Goal: Task Accomplishment & Management: Manage account settings

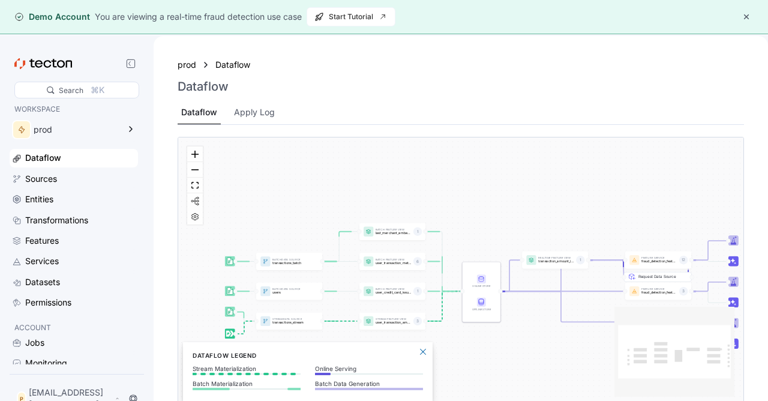
click at [659, 263] on div "Request Data Source" at bounding box center [666, 260] width 68 height 10
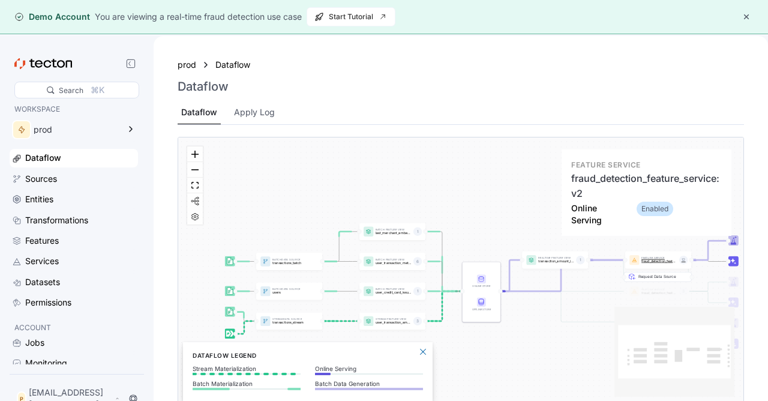
click at [662, 254] on div "Feature Service fraud_detection_feature_service:v2 12" at bounding box center [658, 259] width 66 height 17
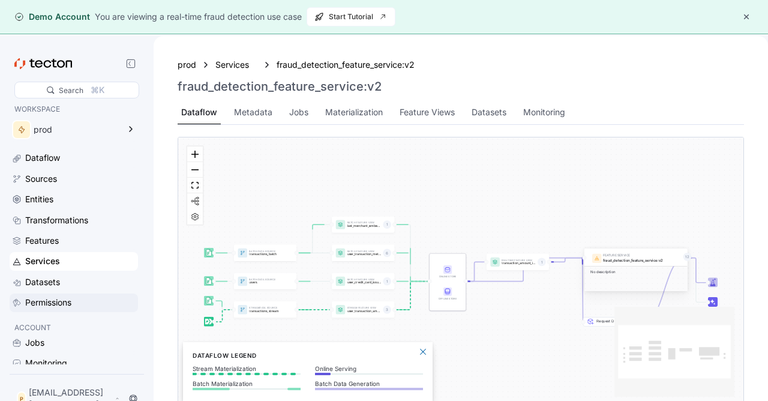
scroll to position [19, 0]
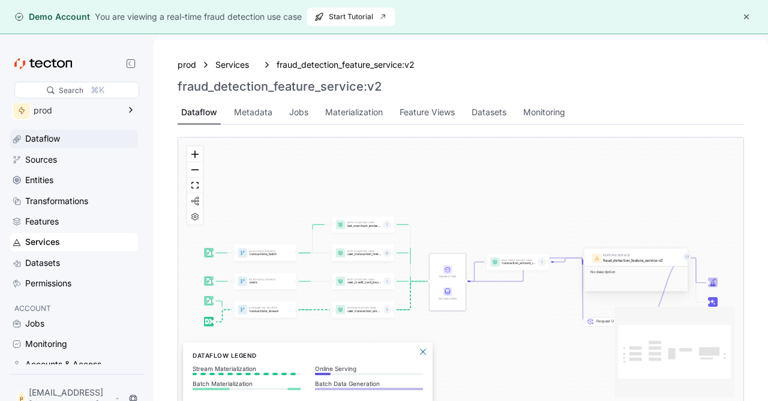
click at [49, 142] on div "Dataflow" at bounding box center [42, 138] width 35 height 13
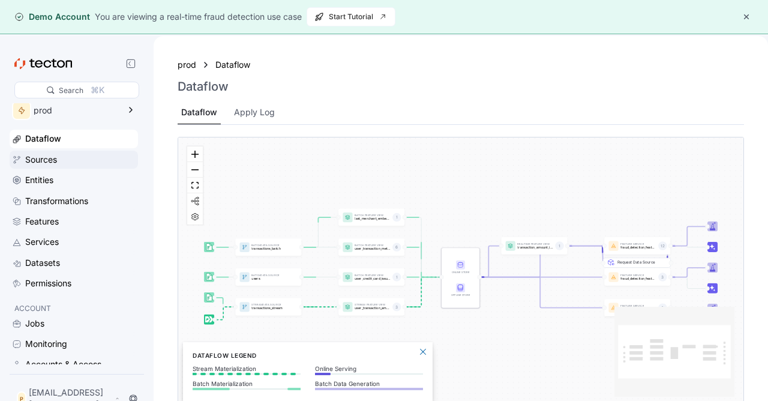
click at [54, 161] on div "Sources" at bounding box center [41, 159] width 32 height 13
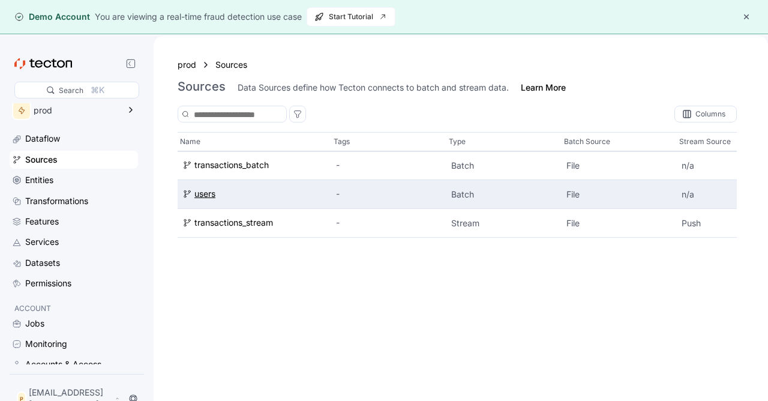
click at [201, 194] on div "users" at bounding box center [204, 194] width 21 height 13
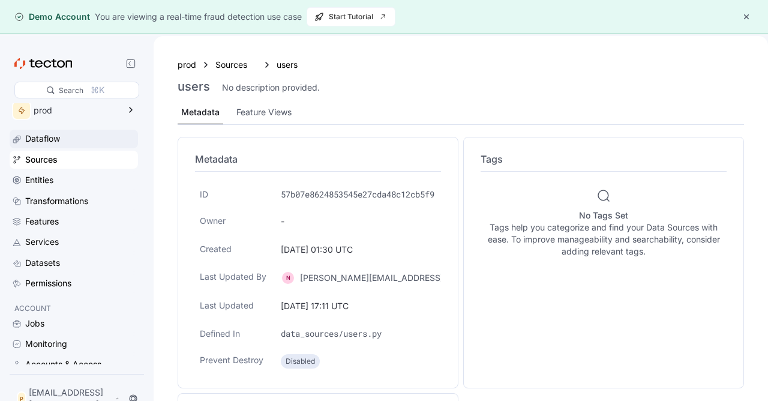
click at [55, 145] on div "Dataflow" at bounding box center [42, 138] width 35 height 13
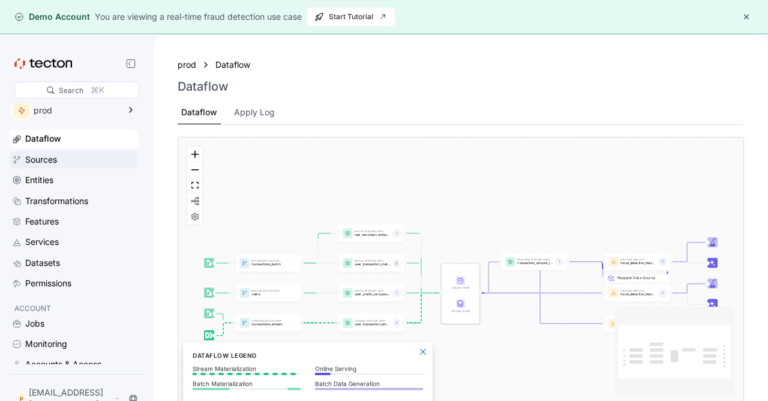
click at [56, 158] on div "Sources" at bounding box center [41, 159] width 32 height 13
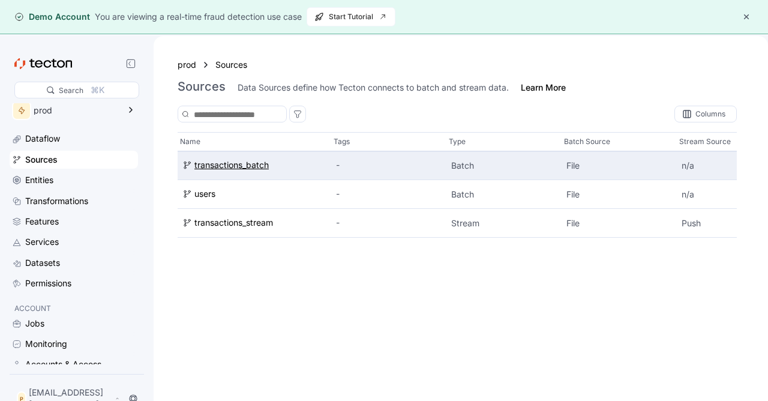
click at [224, 171] on div "transactions_batch" at bounding box center [231, 165] width 74 height 13
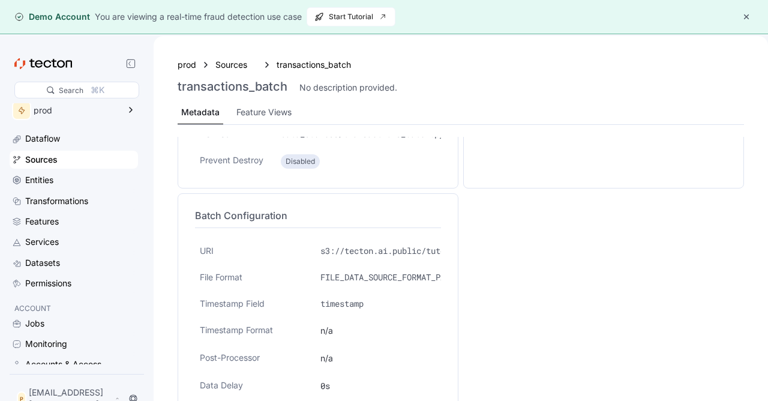
scroll to position [215, 0]
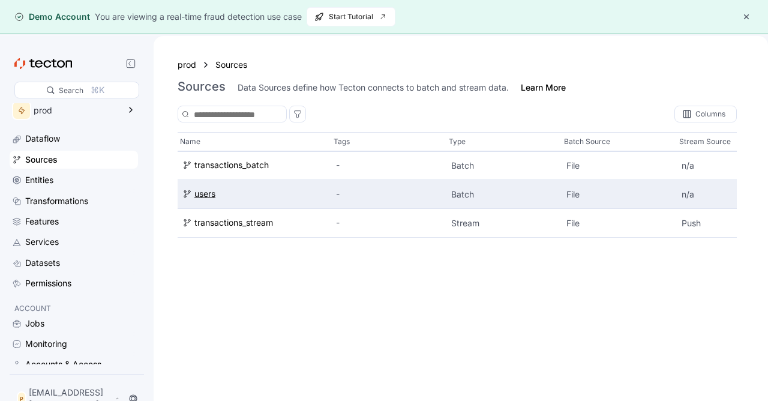
click at [211, 194] on div "users" at bounding box center [204, 194] width 21 height 13
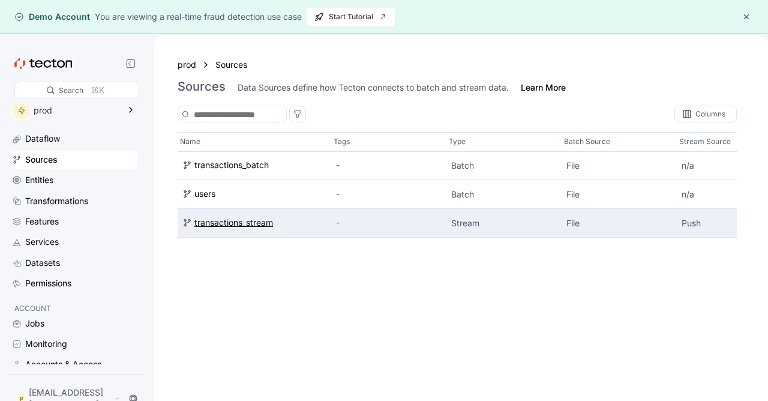
click at [217, 226] on div "transactions_stream" at bounding box center [233, 223] width 79 height 13
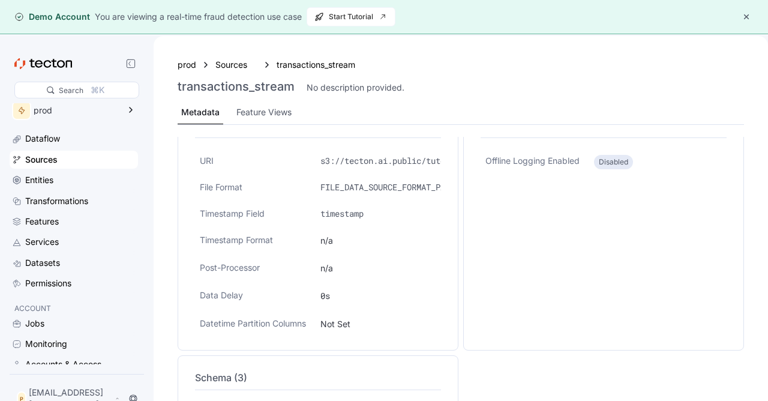
scroll to position [368, 0]
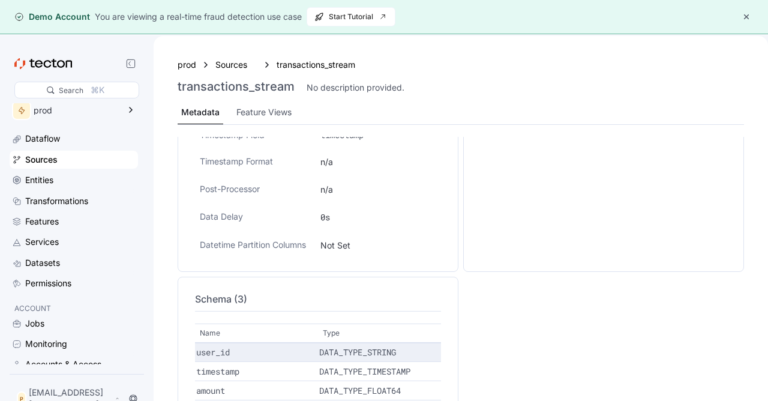
click at [212, 355] on p "user_id" at bounding box center [256, 352] width 121 height 12
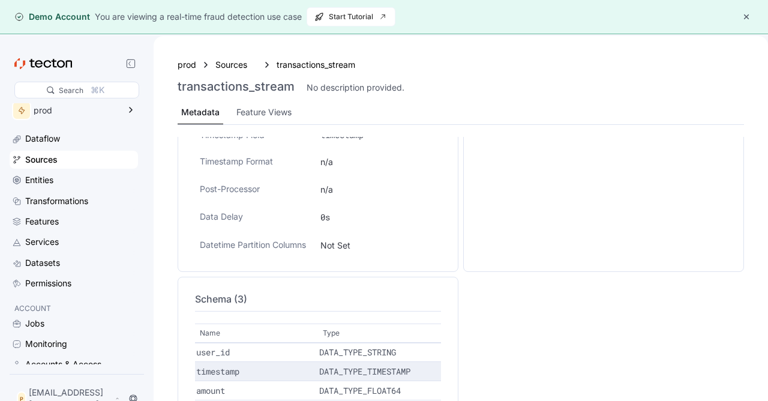
click at [223, 371] on p "timestamp" at bounding box center [256, 371] width 121 height 12
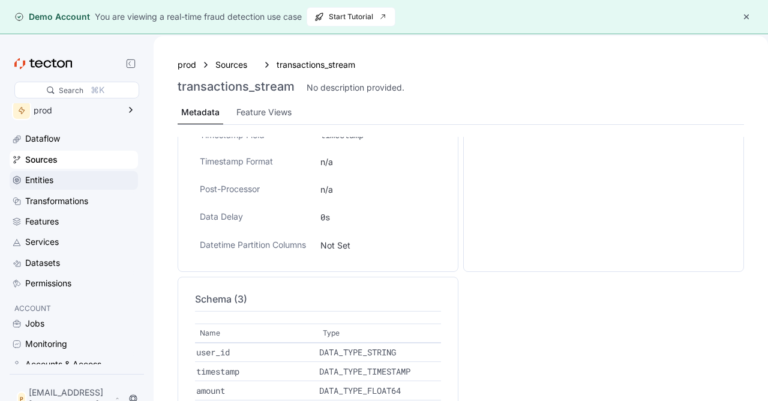
click at [51, 183] on div "Entities" at bounding box center [39, 179] width 28 height 13
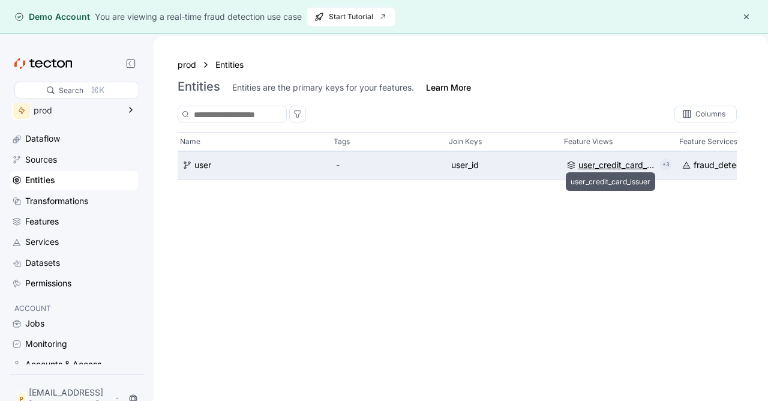
click at [618, 164] on div "user_credit_card_issuer" at bounding box center [616, 165] width 77 height 13
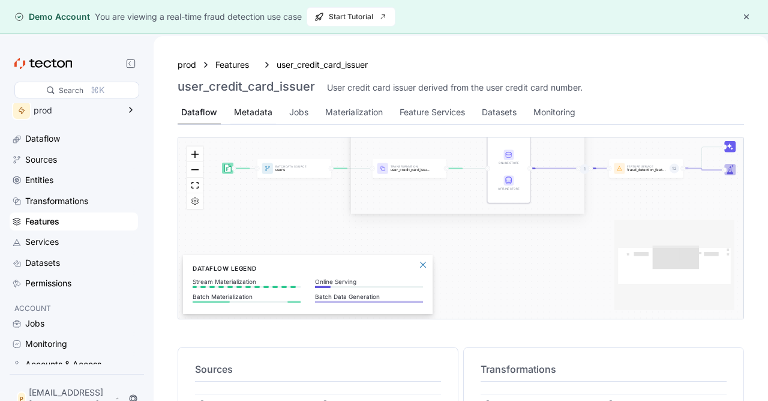
click at [260, 116] on div "Metadata" at bounding box center [253, 112] width 38 height 13
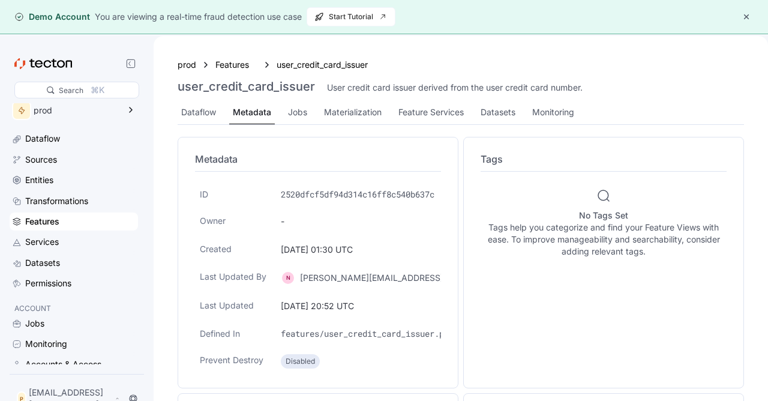
click at [312, 116] on div "Dataflow Metadata Jobs Materialization Feature Services Datasets Monitoring" at bounding box center [461, 113] width 566 height 24
click at [301, 114] on div "Jobs" at bounding box center [297, 112] width 19 height 13
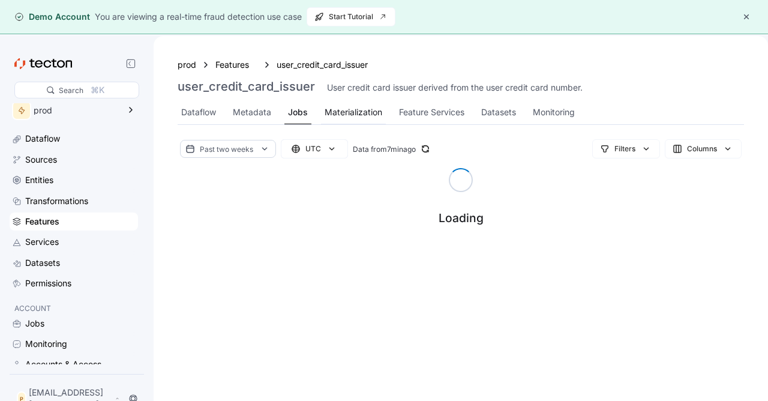
click at [339, 115] on div "Materialization" at bounding box center [353, 112] width 58 height 13
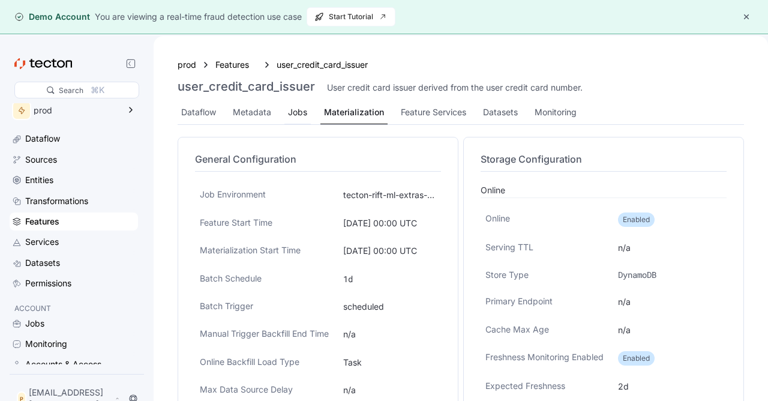
click at [292, 112] on div "Jobs" at bounding box center [297, 112] width 19 height 13
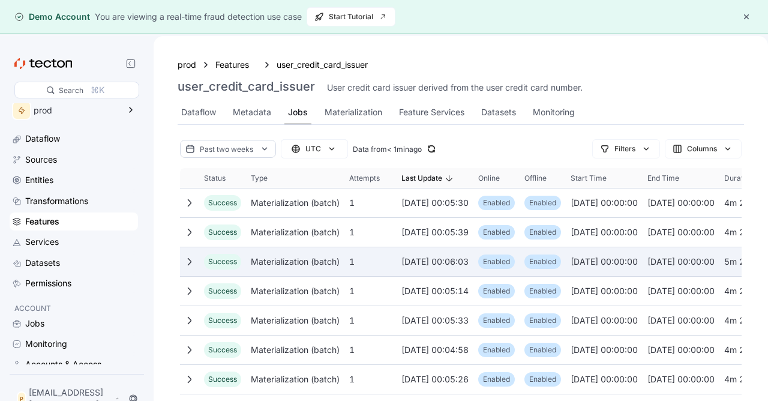
scroll to position [178, 0]
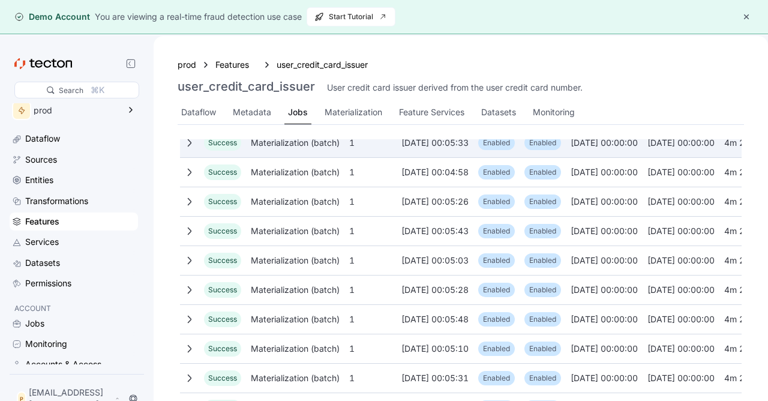
click at [308, 142] on div "Materialization (batch)" at bounding box center [295, 143] width 98 height 24
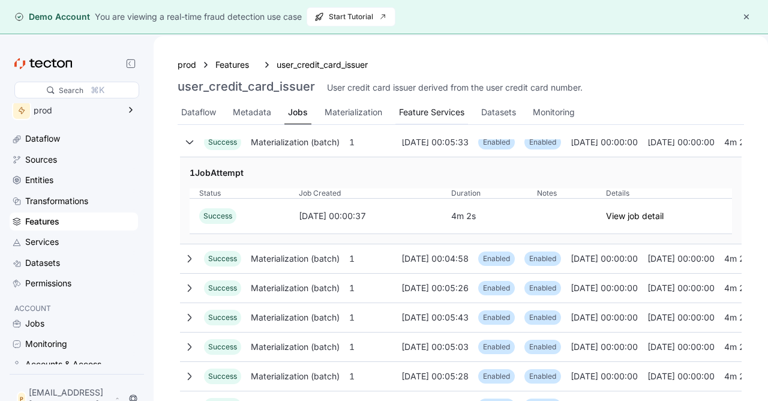
click at [447, 114] on div "Feature Services" at bounding box center [431, 112] width 65 height 13
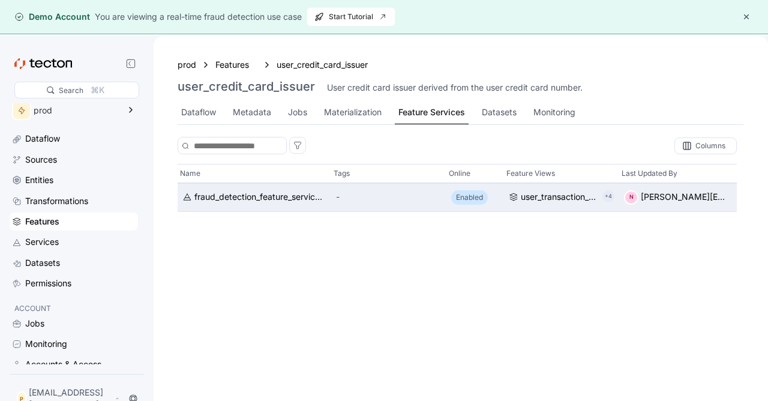
click at [412, 191] on div "-" at bounding box center [389, 196] width 106 height 13
click at [284, 200] on div "fraud_detection_feature_service:v2" at bounding box center [260, 196] width 132 height 13
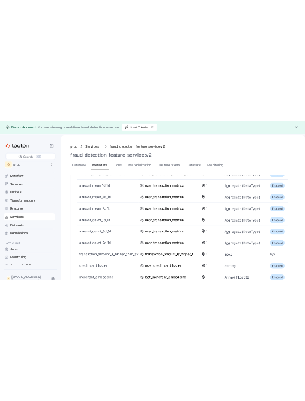
scroll to position [731, 0]
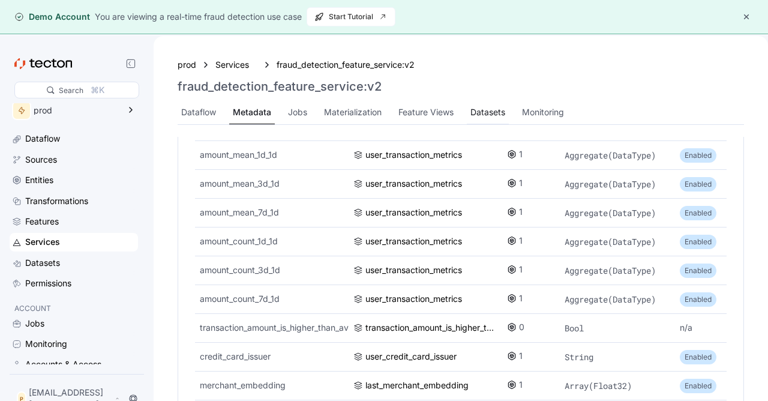
click at [490, 116] on div "Datasets" at bounding box center [487, 112] width 35 height 13
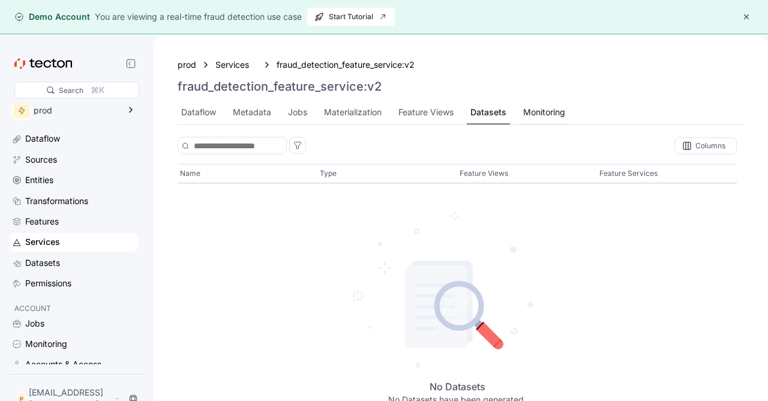
click at [535, 115] on div "Monitoring" at bounding box center [544, 112] width 42 height 13
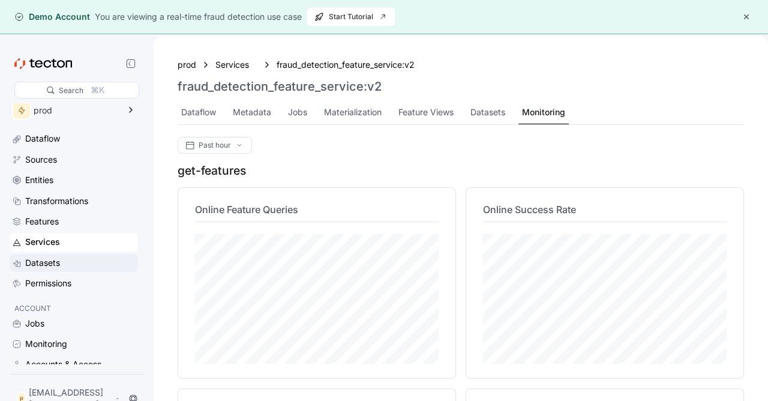
click at [35, 265] on div "Datasets" at bounding box center [42, 262] width 35 height 13
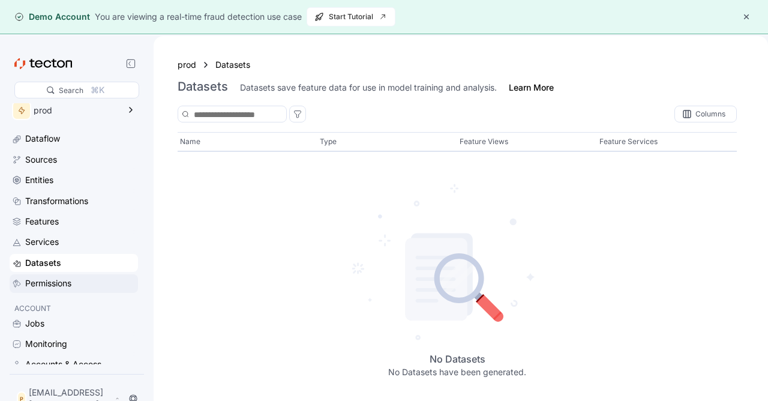
click at [50, 287] on div "Permissions" at bounding box center [48, 283] width 46 height 13
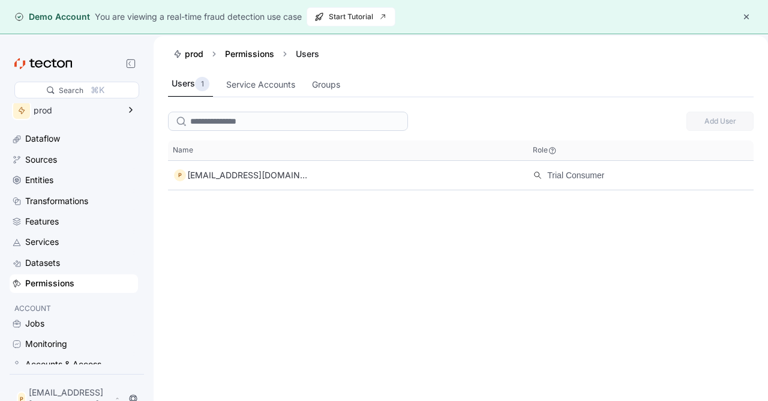
click at [747, 230] on div "Add User This table contains 1 rows. Name Role Name P [EMAIL_ADDRESS][DOMAIN_NA…" at bounding box center [461, 272] width 614 height 330
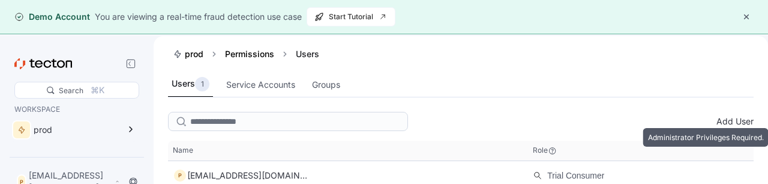
click at [728, 121] on span "Add User" at bounding box center [734, 121] width 37 height 13
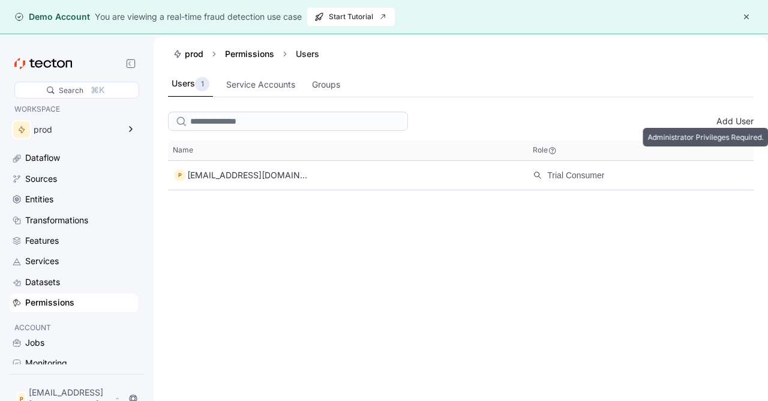
click at [736, 122] on span "Add User" at bounding box center [734, 121] width 37 height 13
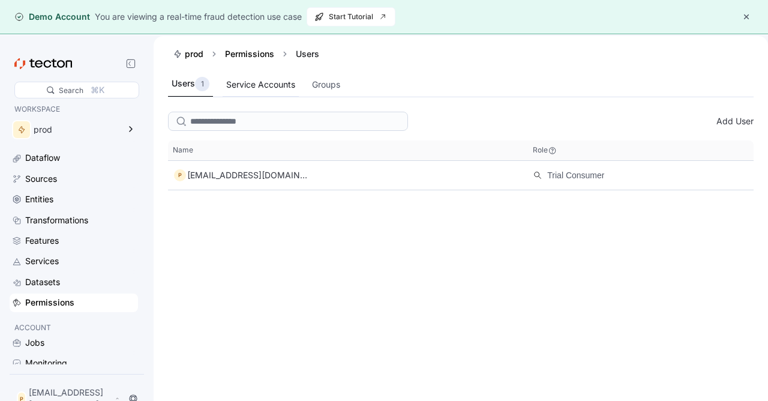
click at [261, 83] on div "Service Accounts" at bounding box center [260, 84] width 69 height 13
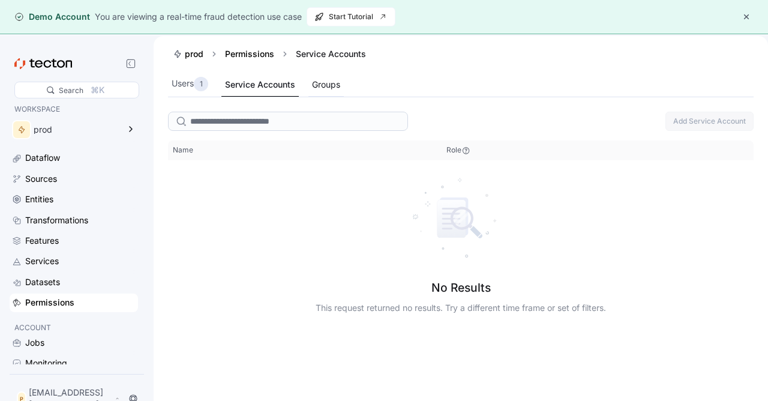
click at [335, 83] on div "Groups" at bounding box center [326, 84] width 28 height 13
click at [281, 84] on div "Service Accounts" at bounding box center [259, 84] width 69 height 13
click at [197, 83] on div "1" at bounding box center [201, 84] width 14 height 14
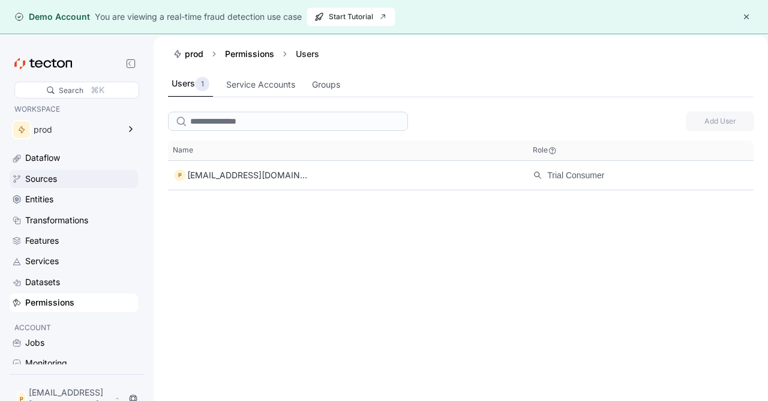
scroll to position [19, 0]
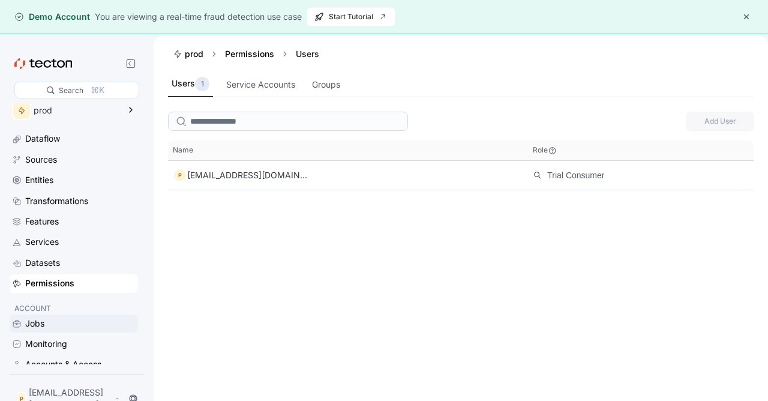
click at [49, 321] on div "Jobs" at bounding box center [80, 323] width 110 height 13
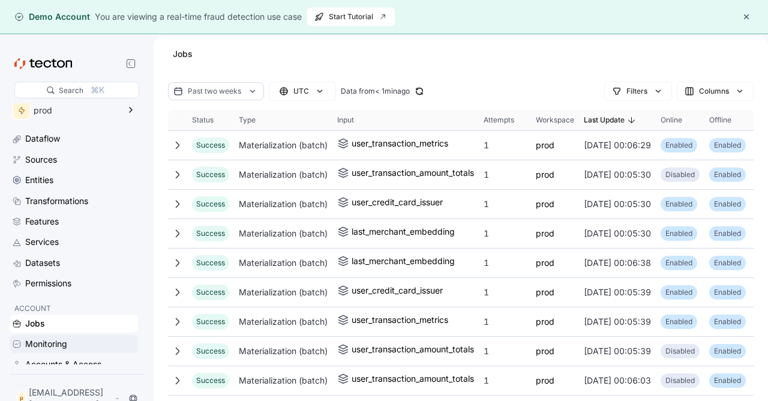
click at [50, 342] on div "Monitoring" at bounding box center [46, 343] width 42 height 13
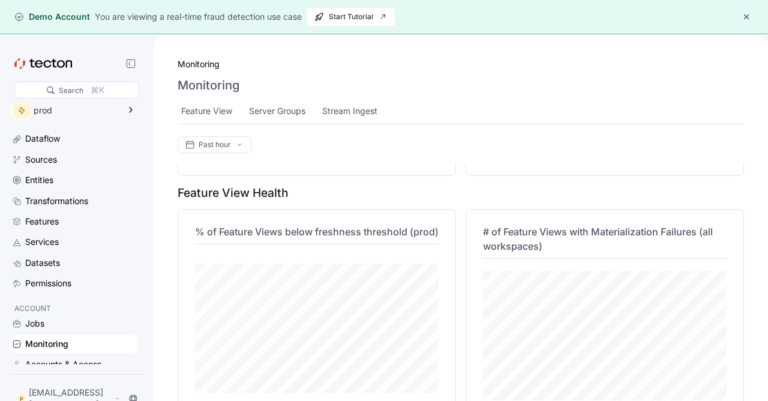
scroll to position [421, 0]
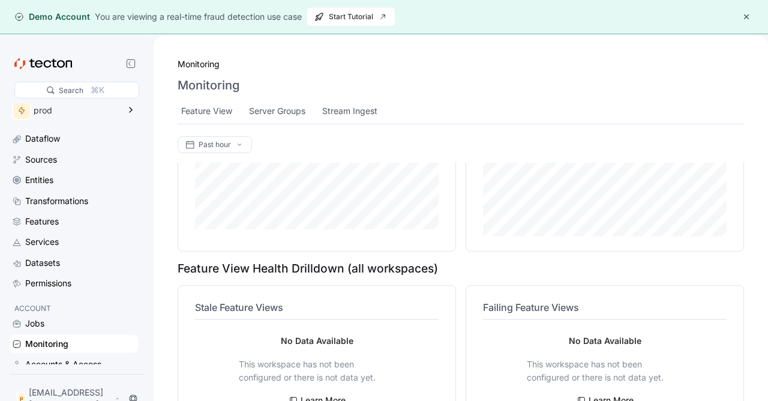
click at [85, 341] on div "Monitoring" at bounding box center [80, 343] width 110 height 13
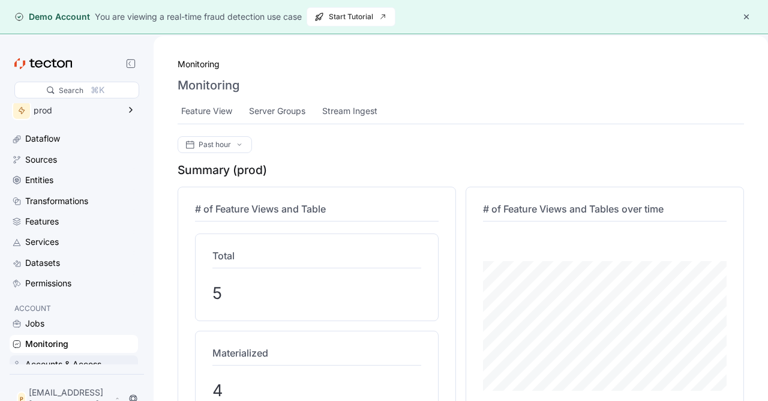
click at [79, 369] on div "Accounts & Access" at bounding box center [63, 363] width 76 height 13
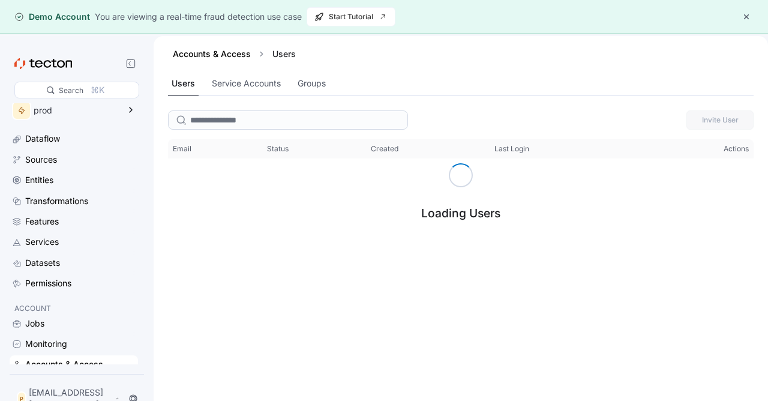
click at [79, 369] on div "Accounts & Access" at bounding box center [64, 363] width 78 height 13
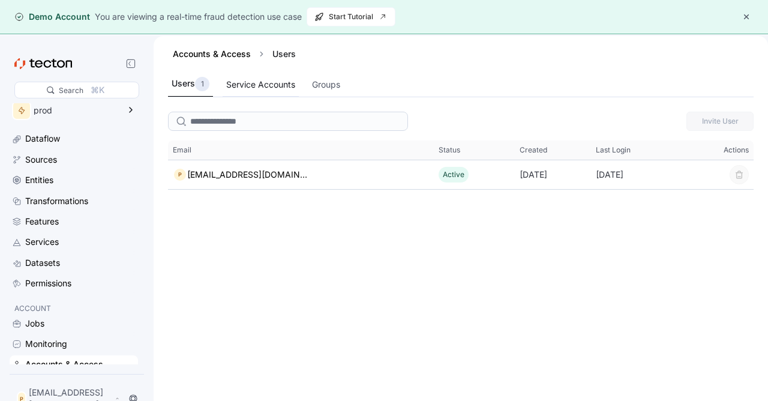
click at [281, 77] on div "Service Accounts" at bounding box center [261, 84] width 76 height 23
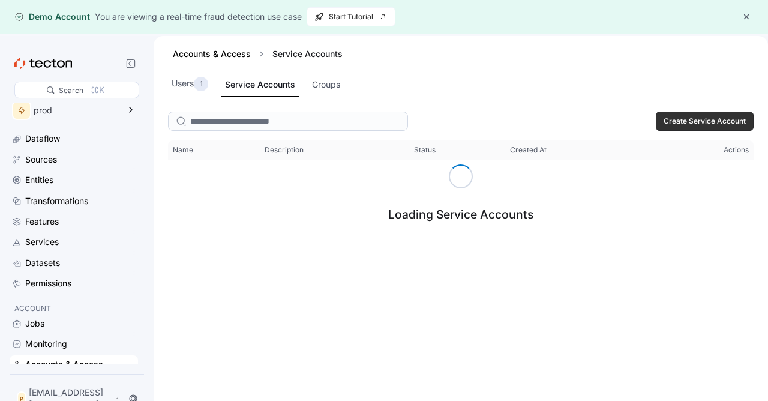
click at [747, 14] on button "button" at bounding box center [746, 17] width 14 height 14
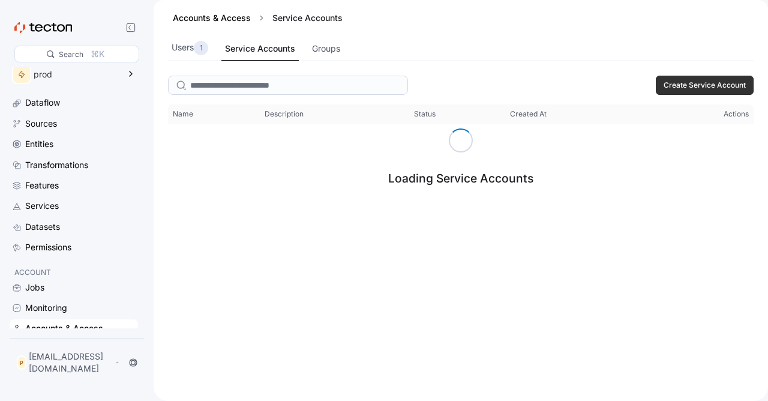
scroll to position [19, 0]
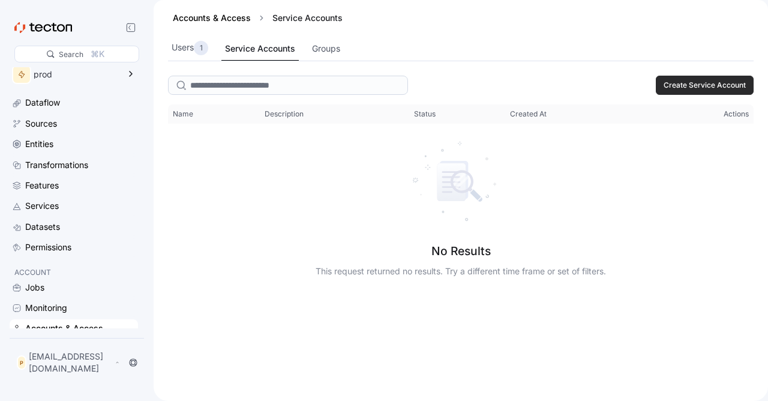
click at [738, 89] on span "Create Service Account" at bounding box center [704, 85] width 82 height 18
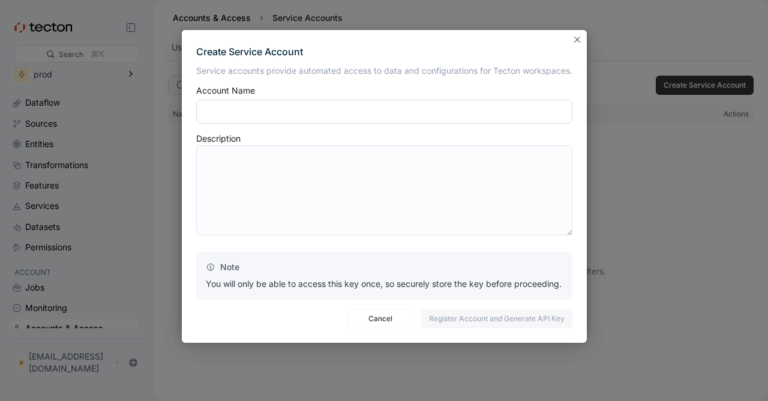
click at [500, 116] on input "text" at bounding box center [384, 112] width 376 height 24
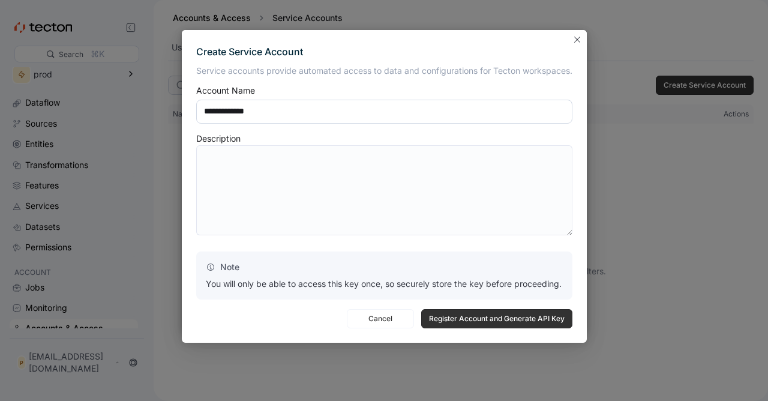
type input "**********"
click at [398, 193] on textarea at bounding box center [384, 190] width 376 height 90
paste textarea "**********"
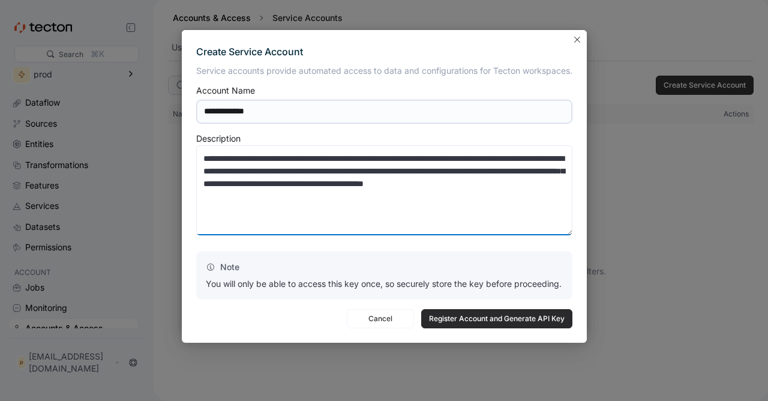
type textarea "**********"
click at [465, 316] on span "Register Account and Generate API Key" at bounding box center [497, 318] width 136 height 18
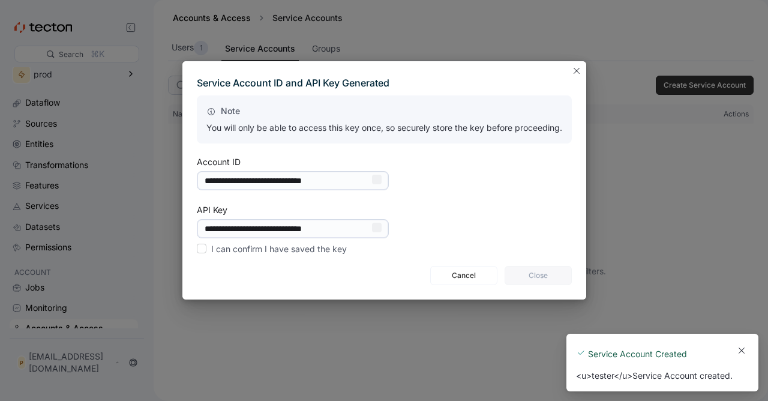
scroll to position [0, 0]
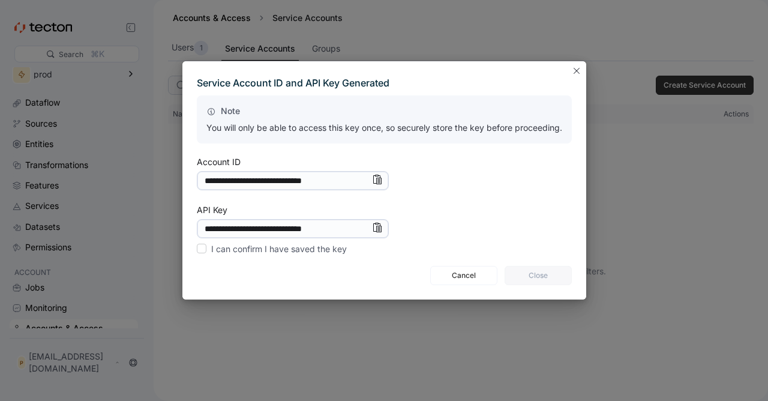
click at [489, 74] on div "**********" at bounding box center [384, 180] width 404 height 239
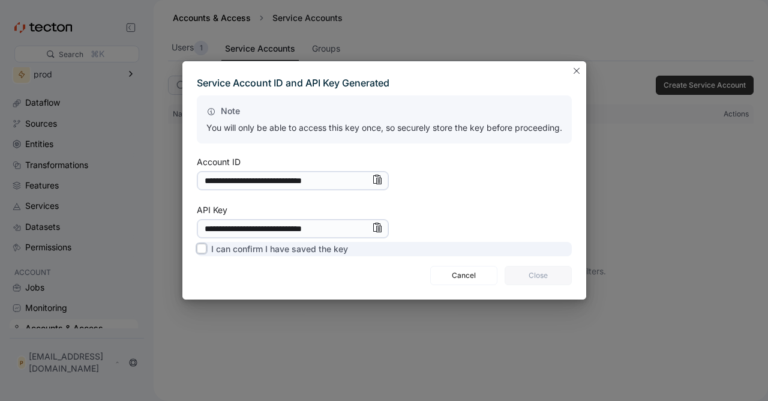
click at [200, 253] on label "I can confirm I have saved the key" at bounding box center [272, 249] width 151 height 14
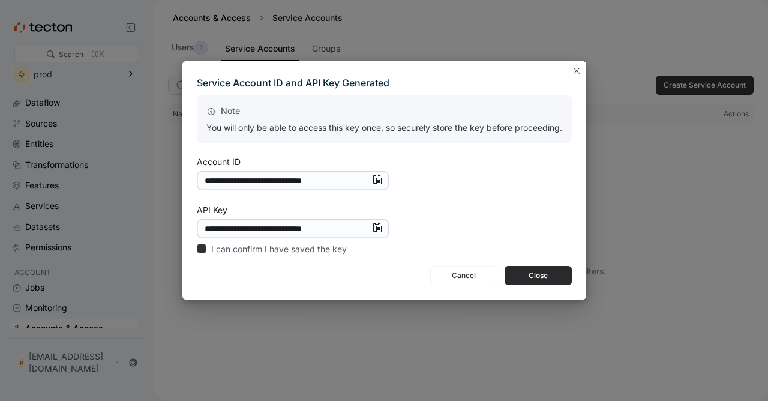
click at [548, 280] on span "Close" at bounding box center [538, 275] width 52 height 18
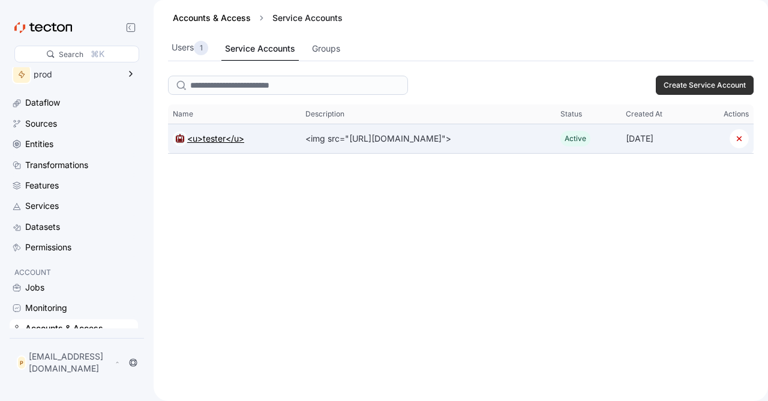
click at [205, 137] on div "<u>tester</u>" at bounding box center [215, 138] width 57 height 14
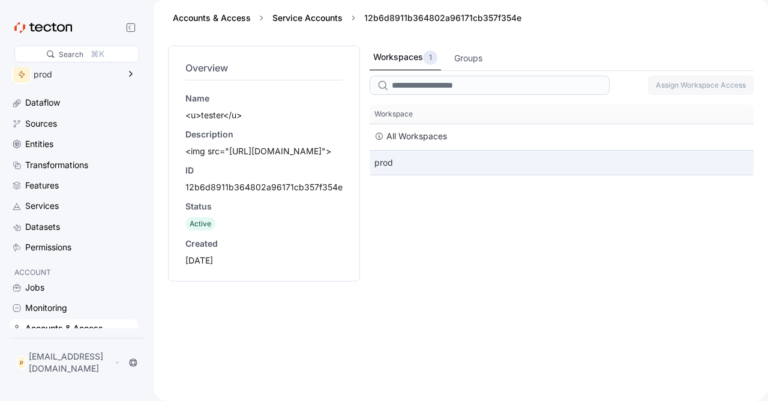
click at [391, 161] on div "prod" at bounding box center [561, 163] width 384 height 24
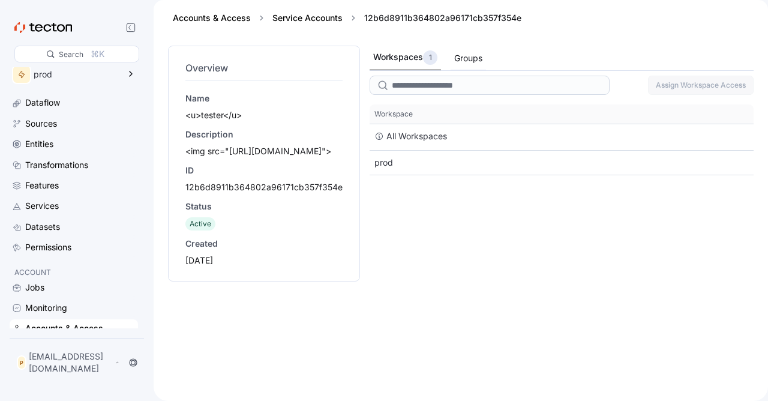
click at [462, 65] on div "Groups" at bounding box center [467, 58] width 35 height 23
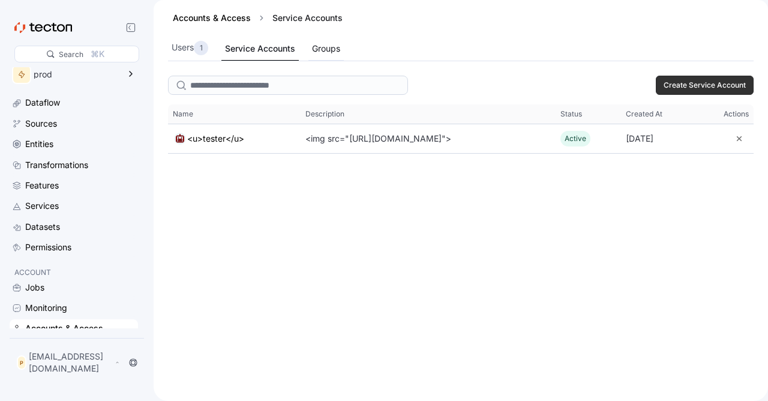
click at [321, 57] on div "Groups" at bounding box center [325, 48] width 35 height 23
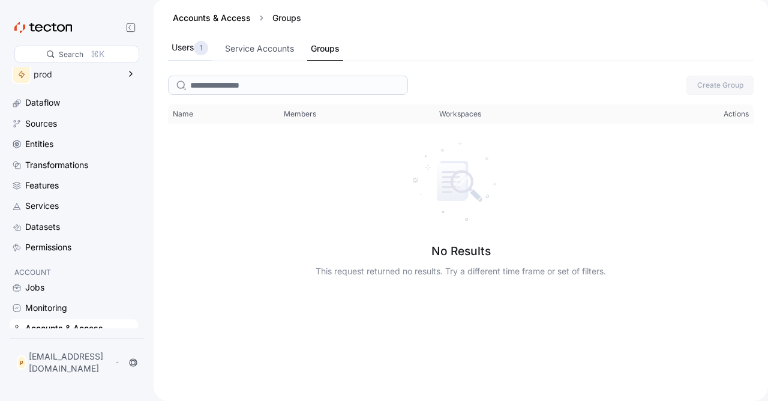
click at [188, 46] on div "Users 1" at bounding box center [190, 48] width 37 height 14
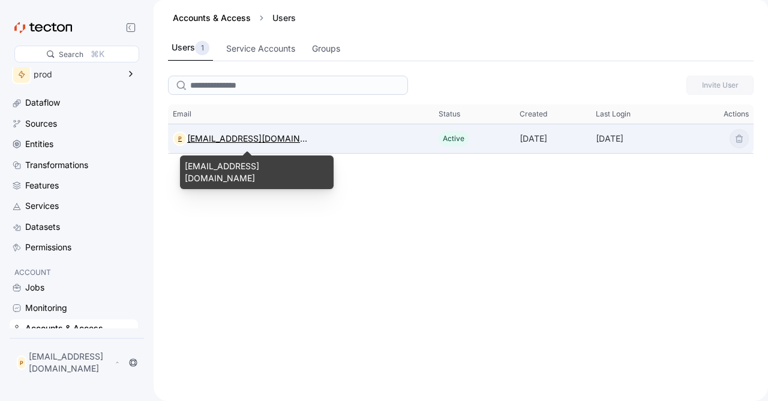
scroll to position [19, 0]
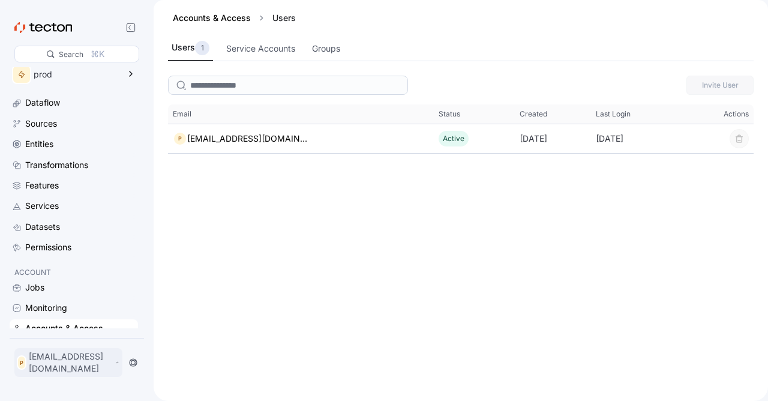
click at [97, 372] on p "[EMAIL_ADDRESS][DOMAIN_NAME]" at bounding box center [70, 362] width 83 height 24
click at [73, 317] on div "My Account" at bounding box center [61, 318] width 48 height 12
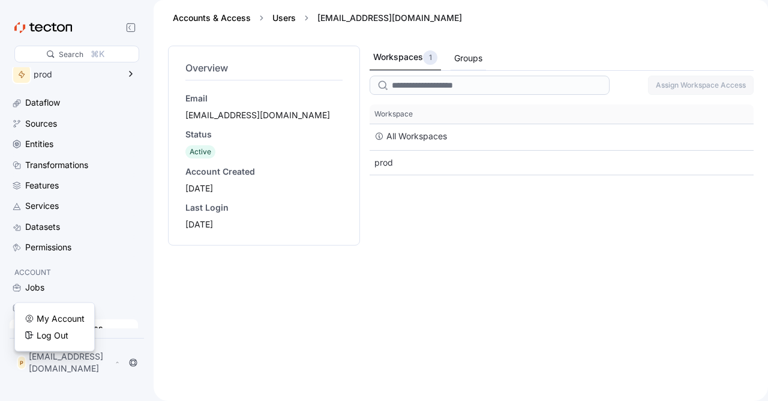
click at [465, 49] on div "Groups" at bounding box center [467, 58] width 35 height 23
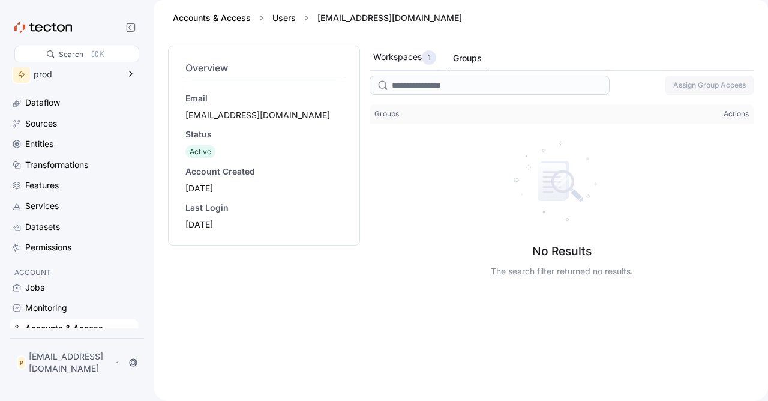
click at [414, 56] on div "Workspaces 1" at bounding box center [404, 57] width 63 height 14
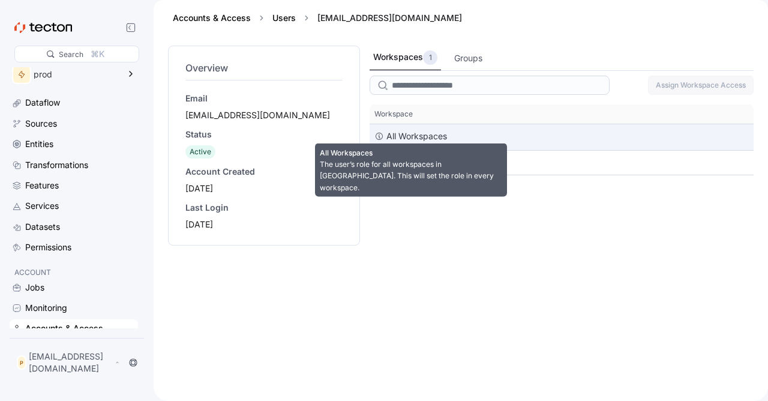
click at [405, 137] on div "All Workspaces" at bounding box center [416, 136] width 61 height 14
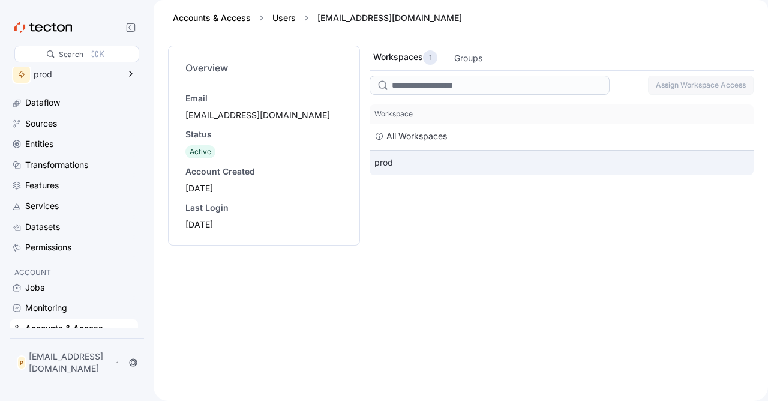
click at [389, 163] on div "prod" at bounding box center [561, 163] width 384 height 24
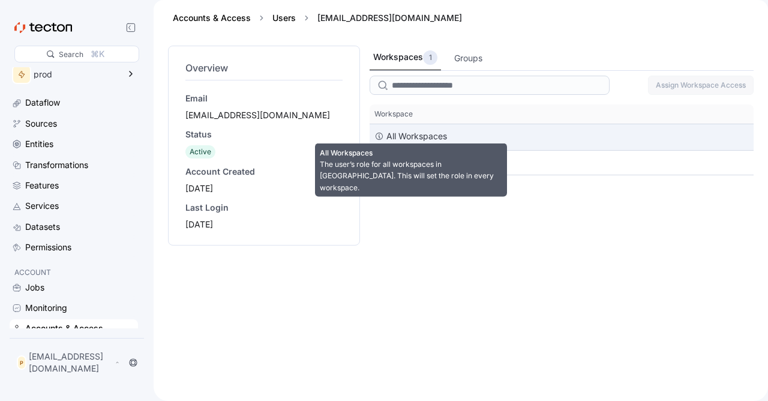
click at [402, 142] on div "All Workspaces" at bounding box center [416, 136] width 61 height 14
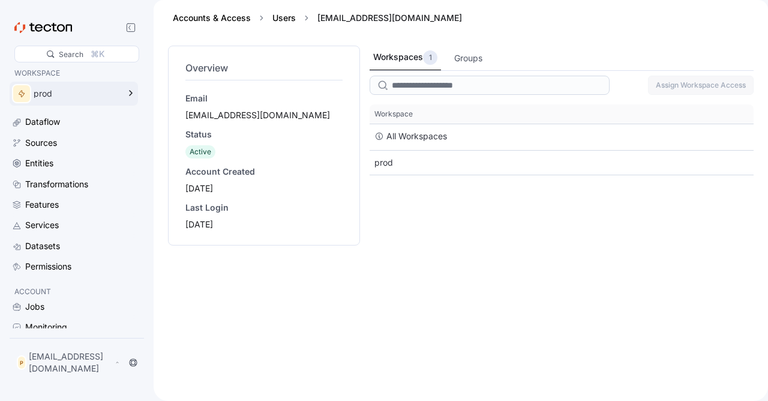
click at [95, 92] on div "prod" at bounding box center [76, 93] width 85 height 8
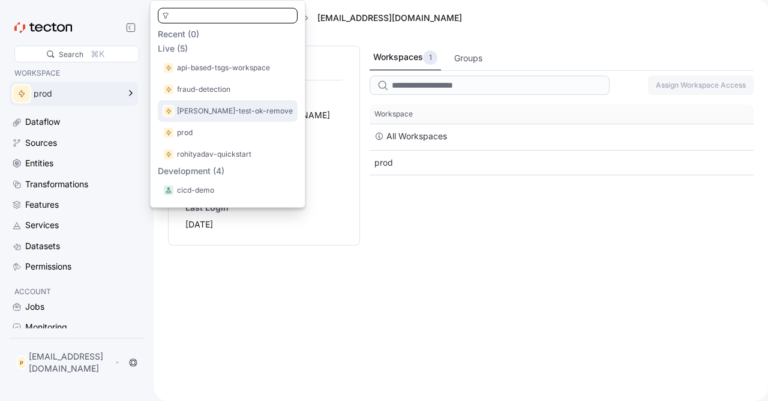
click at [214, 109] on p "[PERSON_NAME]-test-ok-remove" at bounding box center [235, 111] width 116 height 12
